Goal: Information Seeking & Learning: Find specific fact

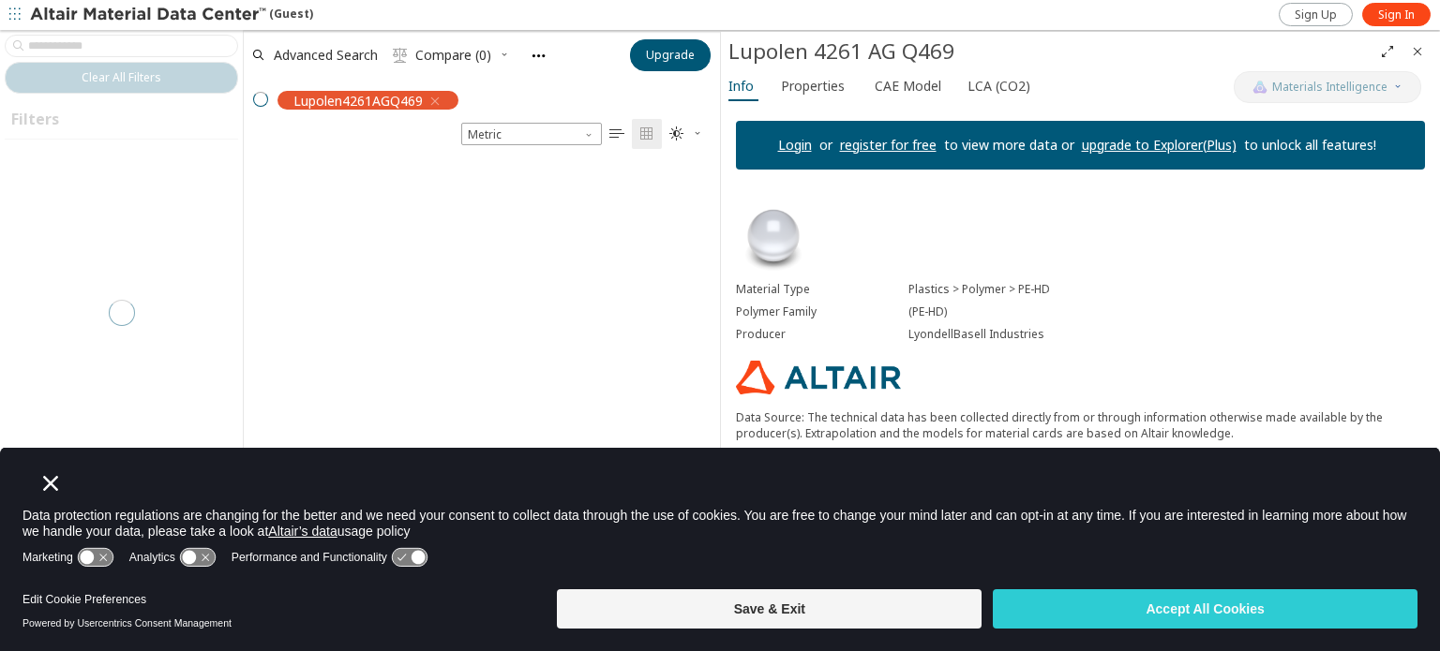
scroll to position [15, 15]
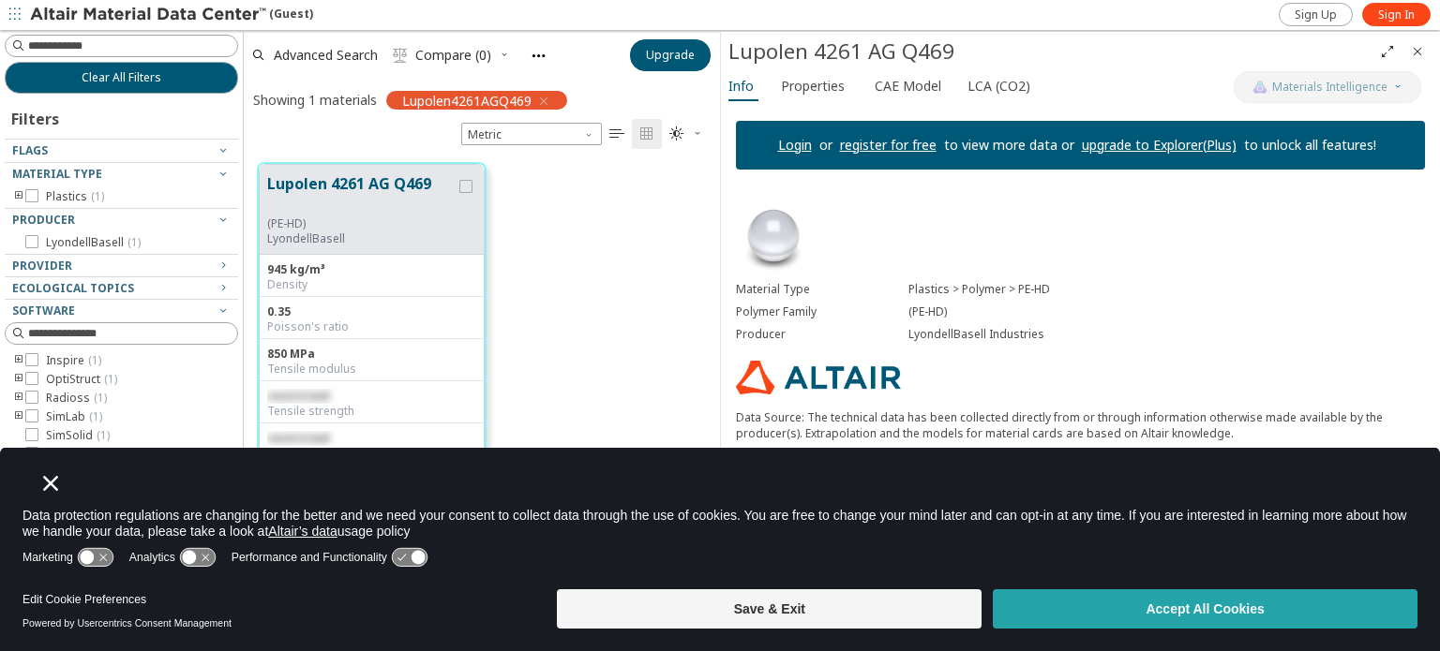
click at [1182, 617] on button "Accept All Cookies" at bounding box center [1205, 609] width 425 height 39
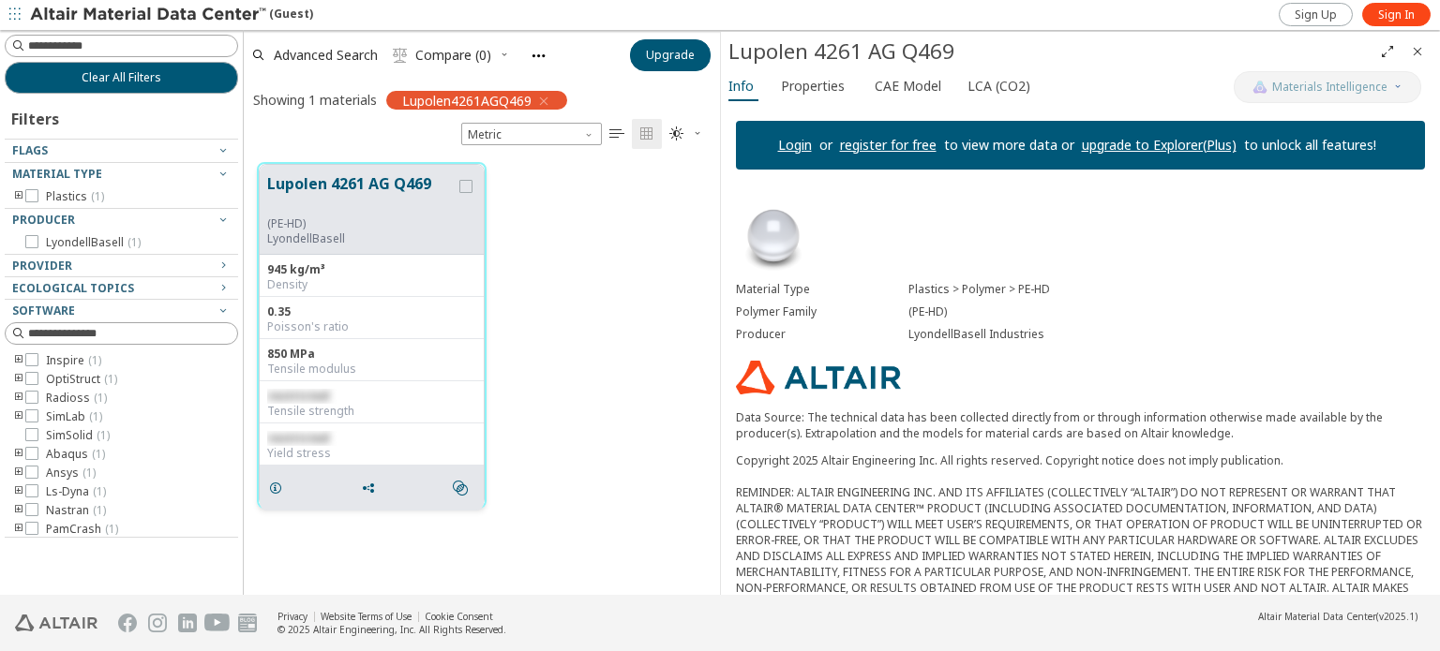
click at [292, 183] on button "Lupolen 4261 AG Q469" at bounding box center [361, 194] width 188 height 44
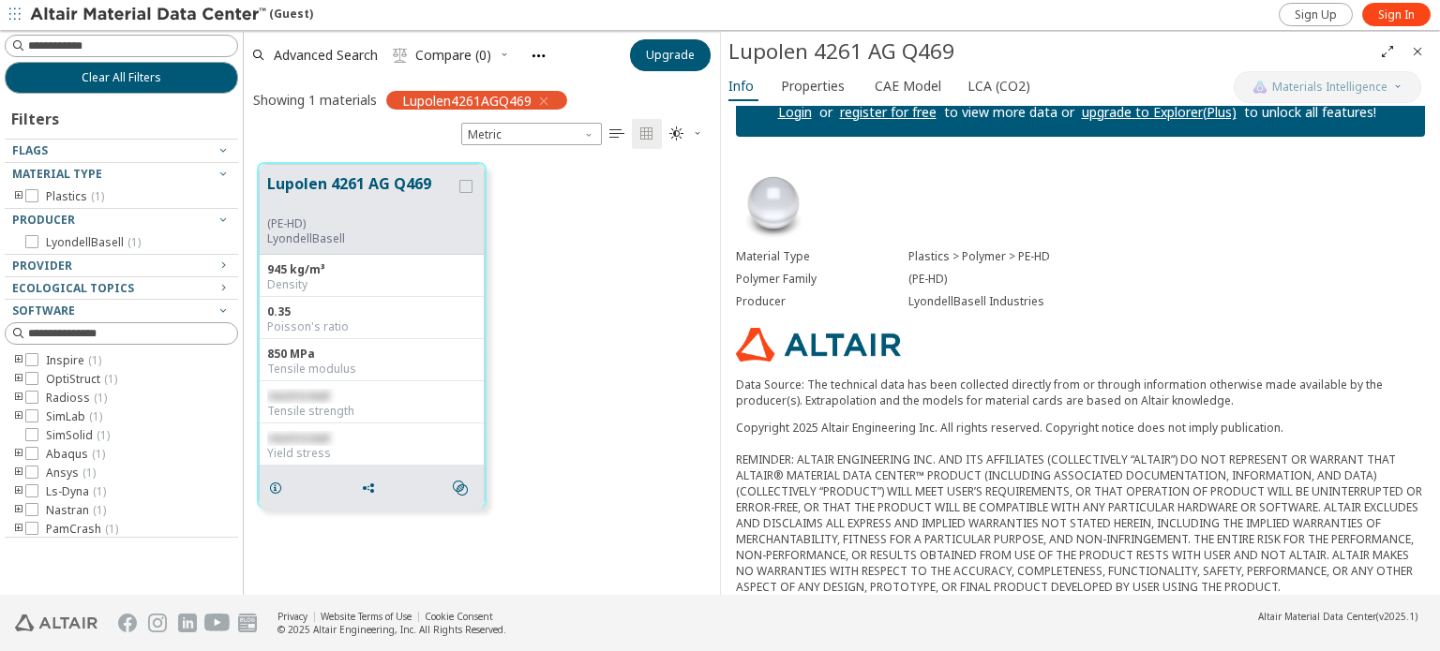
scroll to position [0, 0]
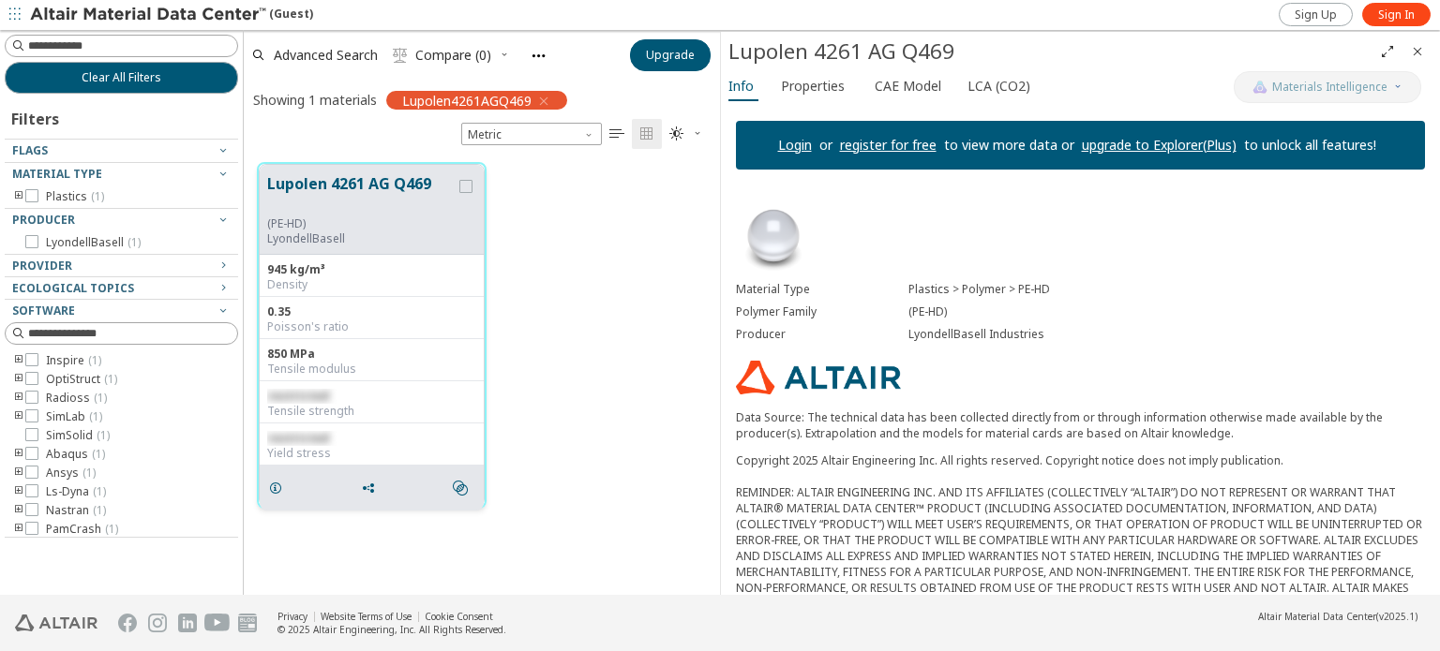
drag, startPoint x: 432, startPoint y: 182, endPoint x: 284, endPoint y: 177, distance: 148.2
click at [284, 177] on button "Lupolen 4261 AG Q469" at bounding box center [361, 194] width 188 height 44
drag, startPoint x: 949, startPoint y: 54, endPoint x: 726, endPoint y: 56, distance: 223.1
click at [726, 56] on div "Lupolen 4261 AG Q469" at bounding box center [1080, 51] width 719 height 39
copy div "Lupolen 4261 AG Q469"
